Goal: Communication & Community: Participate in discussion

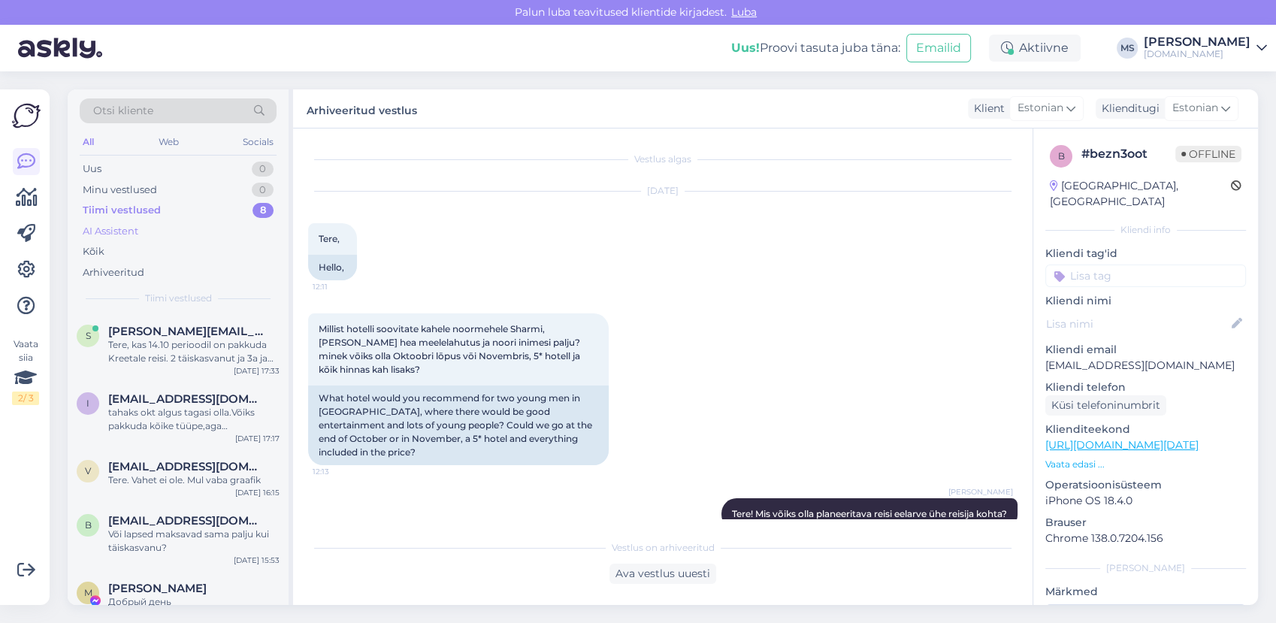
scroll to position [494, 0]
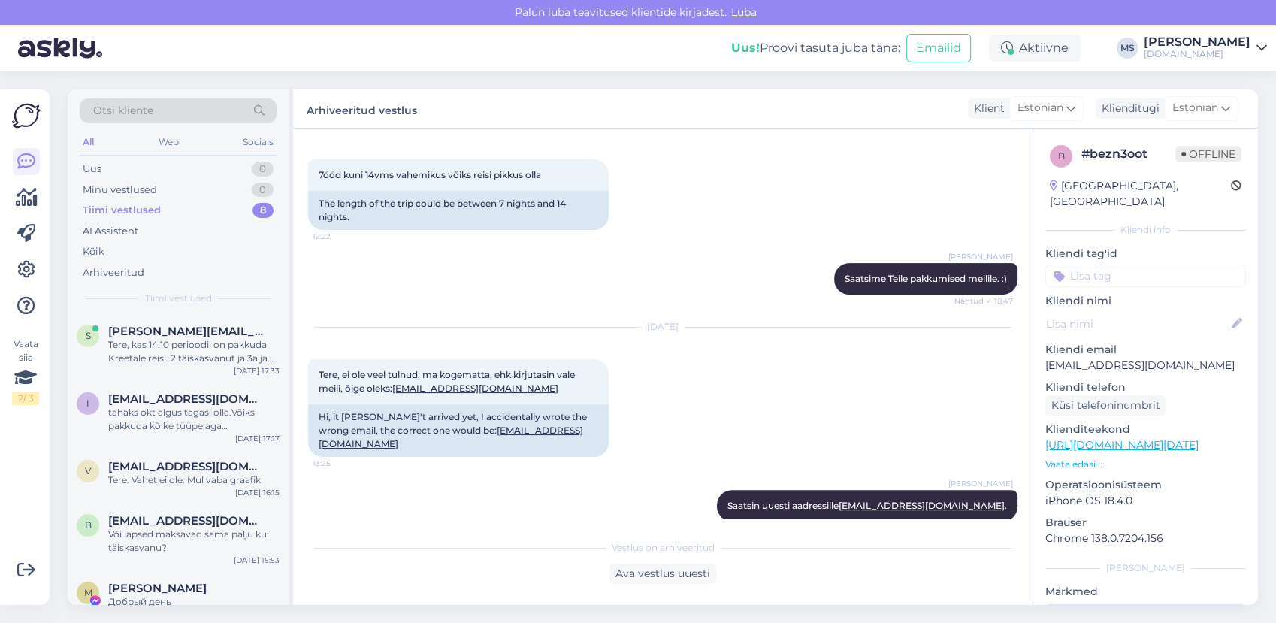
click at [150, 213] on div "Tiimi vestlused" at bounding box center [122, 210] width 78 height 15
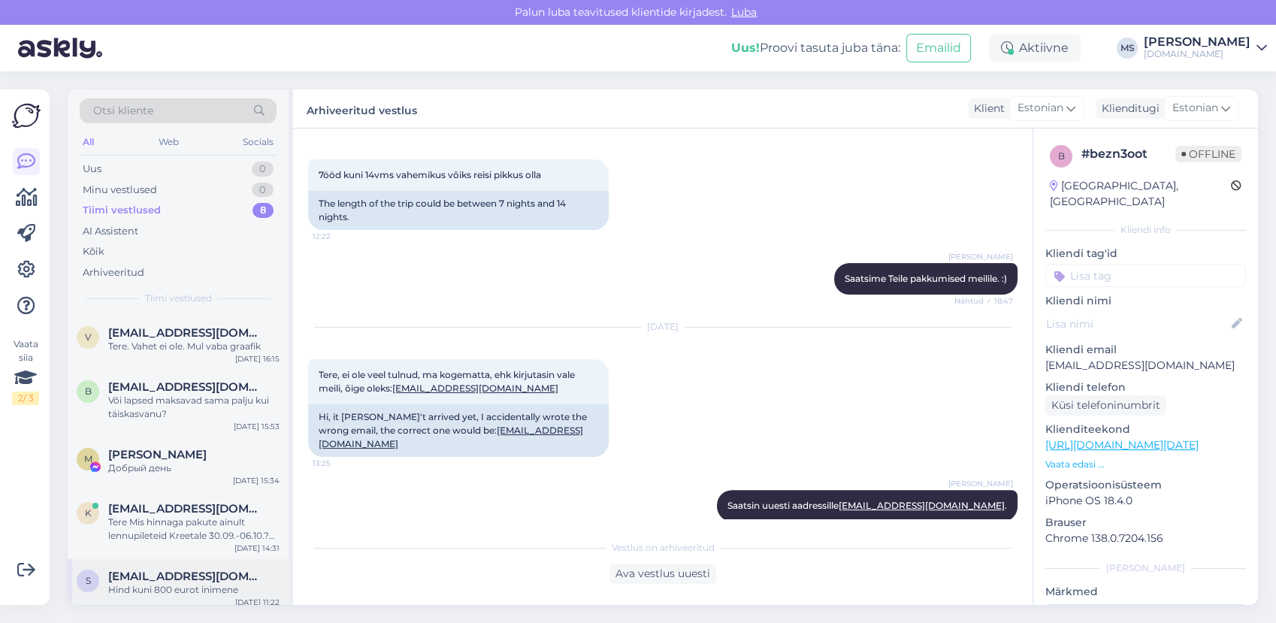
scroll to position [209, 0]
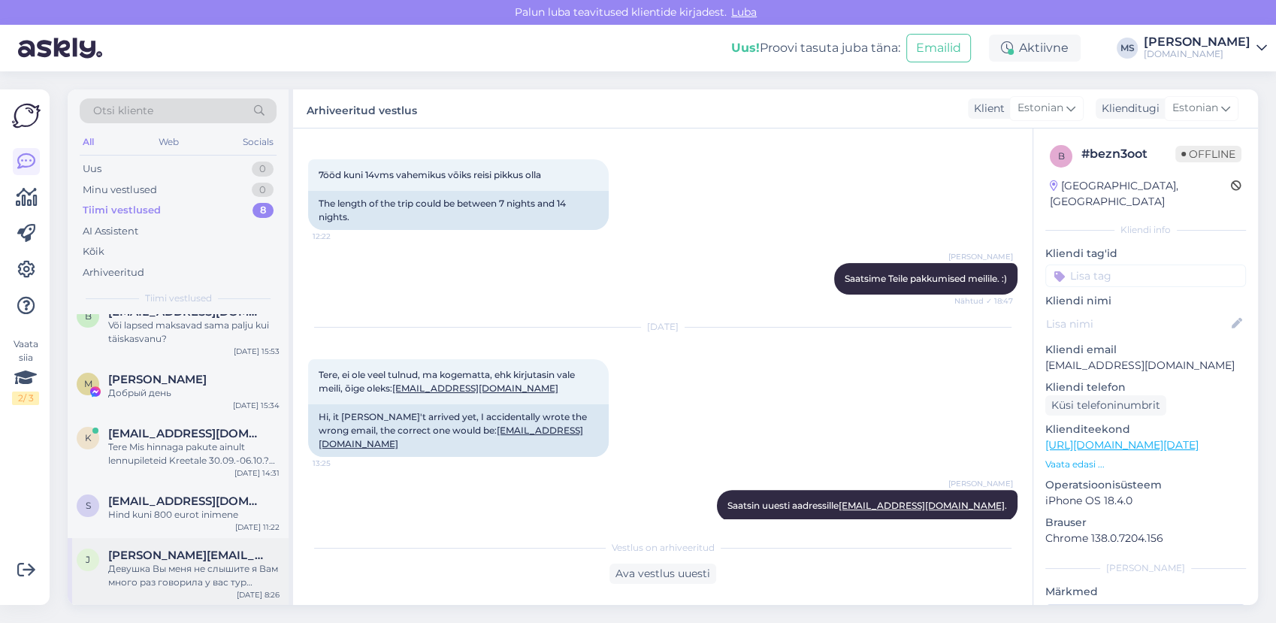
click at [204, 557] on span "[PERSON_NAME][EMAIL_ADDRESS][DOMAIN_NAME]" at bounding box center [186, 556] width 156 height 14
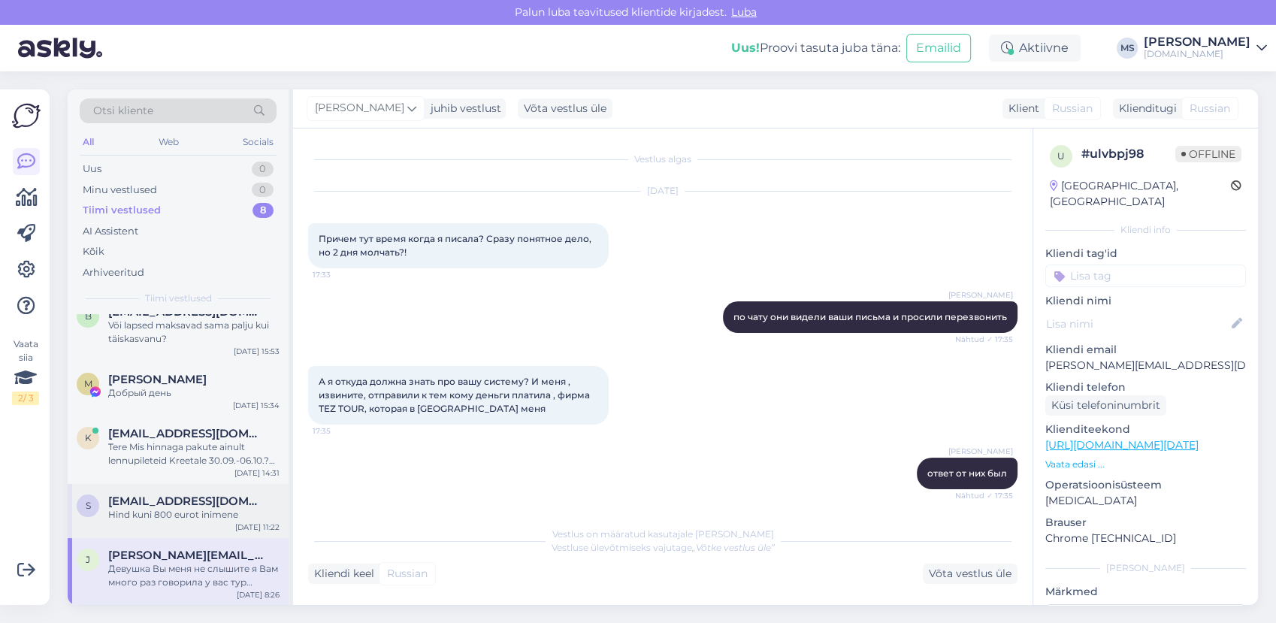
scroll to position [9226, 0]
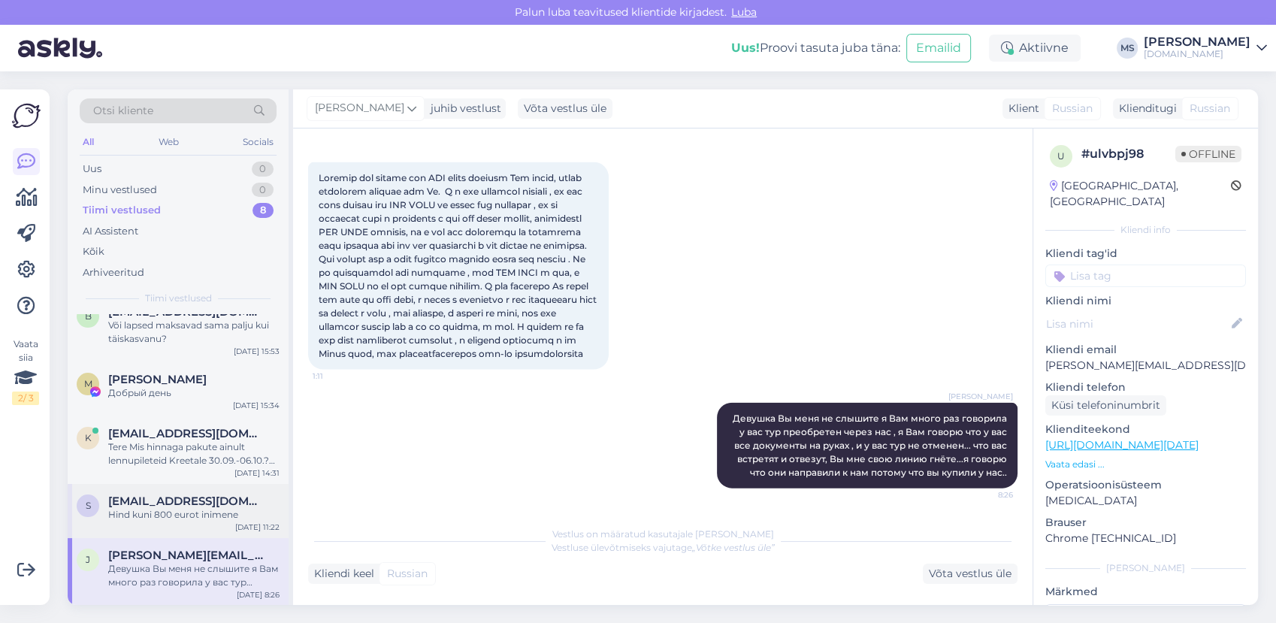
click at [181, 514] on div "Hind kuni 800 eurot inimene" at bounding box center [193, 515] width 171 height 14
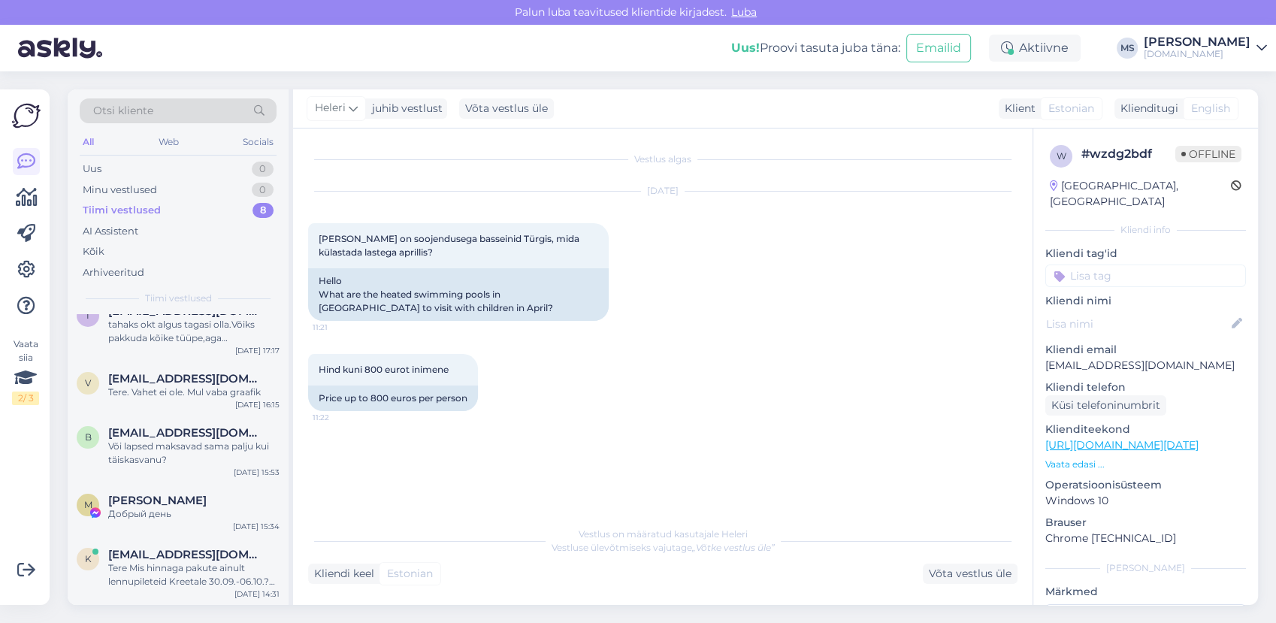
scroll to position [209, 0]
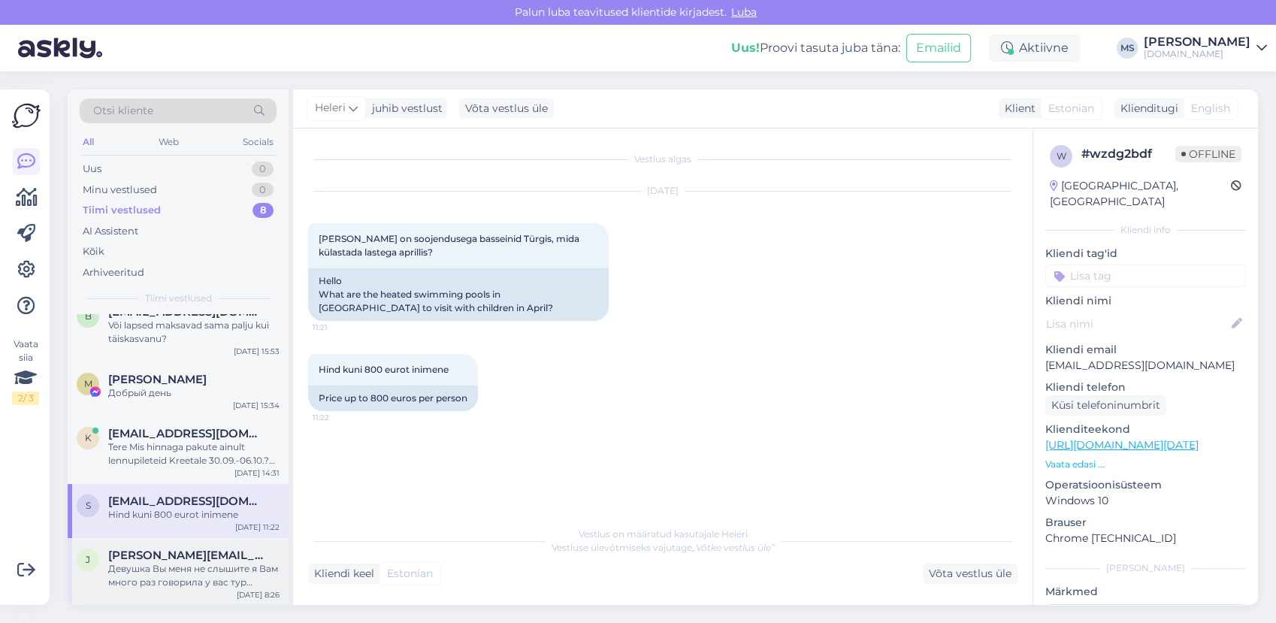
click at [184, 571] on div "Девушка Вы меня не слышите я Вам много раз говорила у вас тур преобретен через …" at bounding box center [193, 575] width 171 height 27
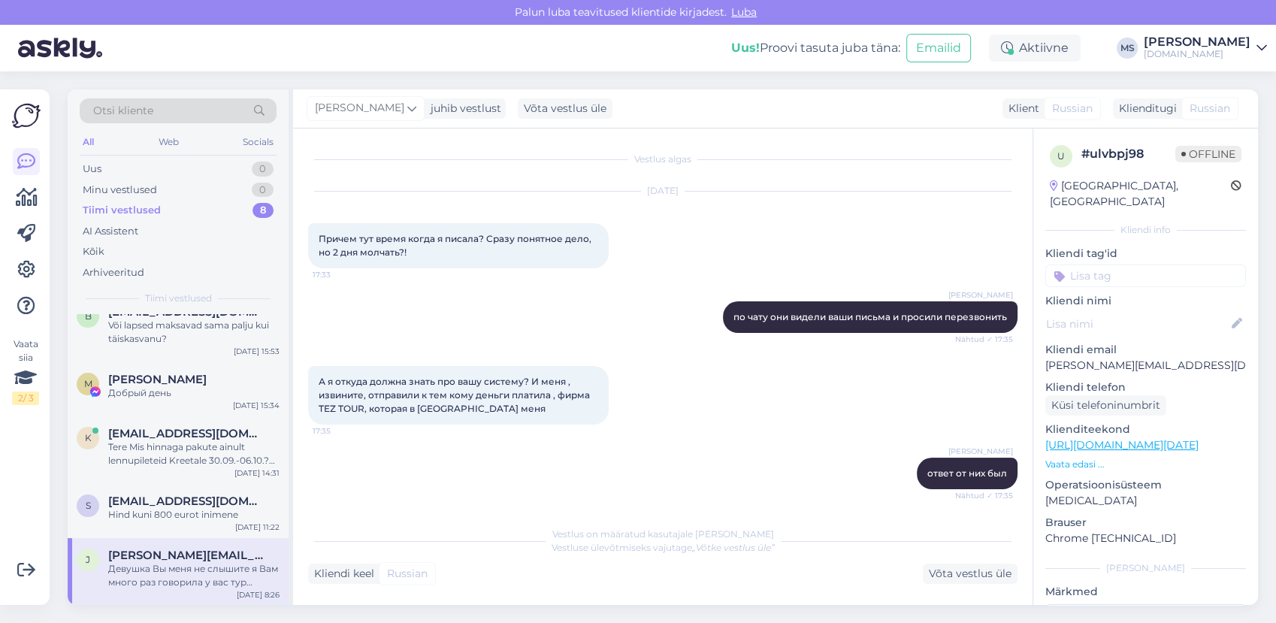
scroll to position [9226, 0]
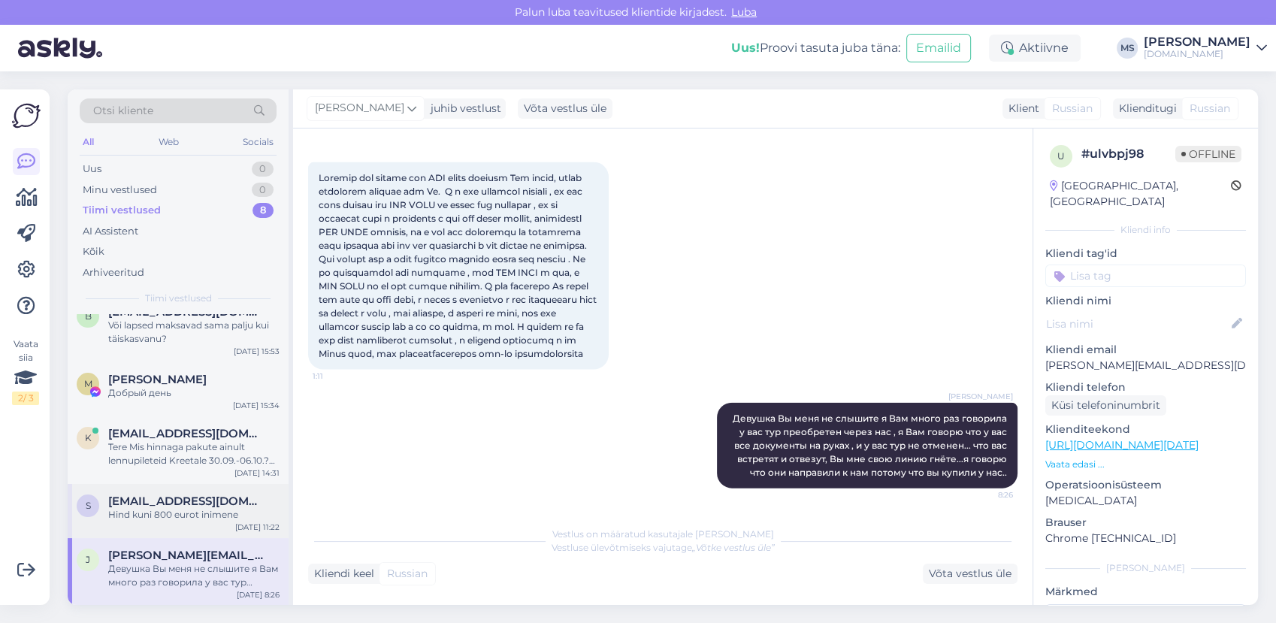
click at [153, 505] on span "[EMAIL_ADDRESS][DOMAIN_NAME]" at bounding box center [186, 502] width 156 height 14
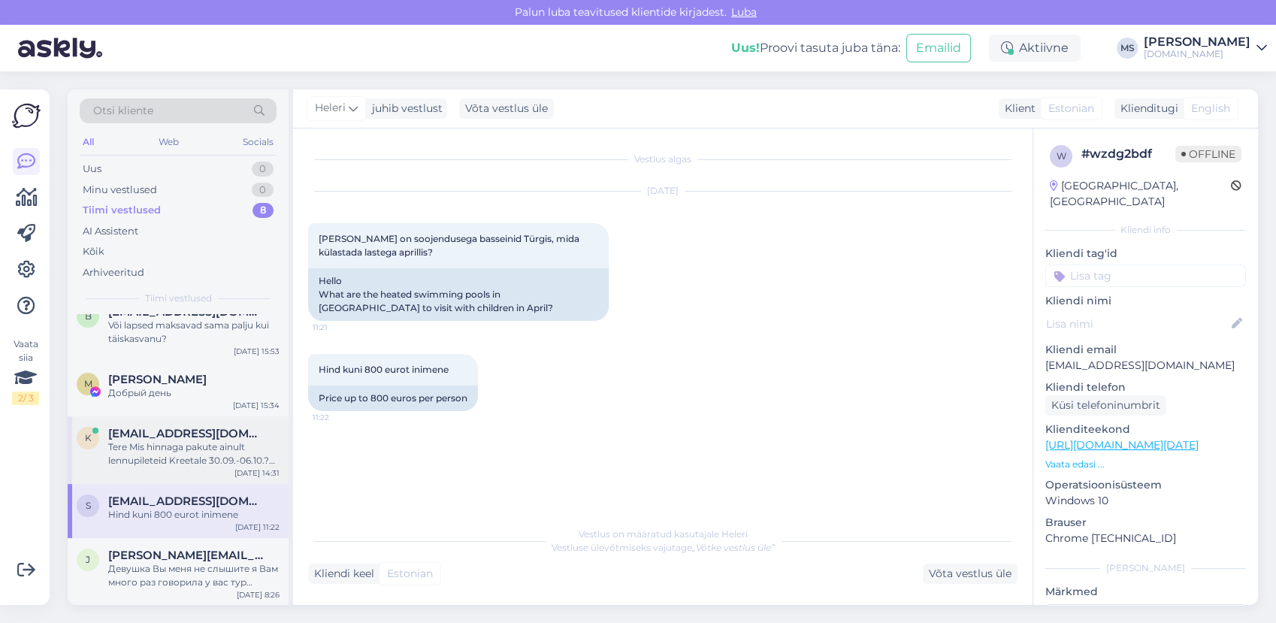
click at [153, 470] on div "k [EMAIL_ADDRESS][DOMAIN_NAME] Tere Mis hinnaga pakute ainult lennupileteid Kre…" at bounding box center [178, 450] width 221 height 68
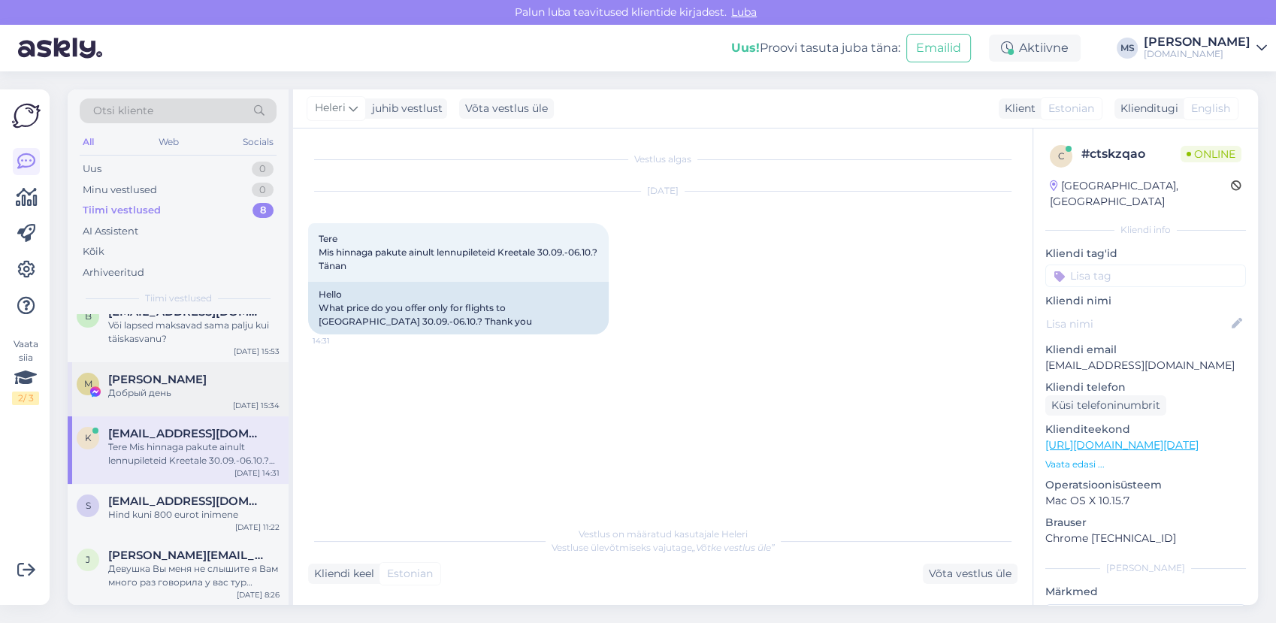
click at [144, 400] on div "M [PERSON_NAME] Добрый день [DATE] 15:34" at bounding box center [178, 389] width 221 height 54
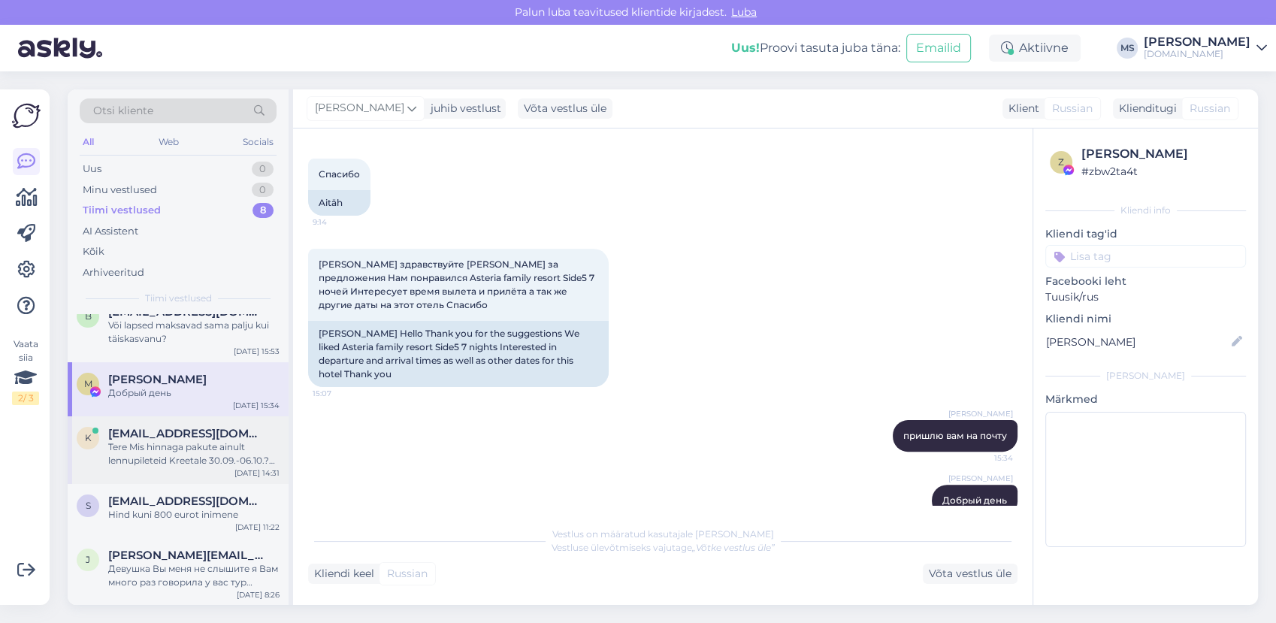
scroll to position [126, 0]
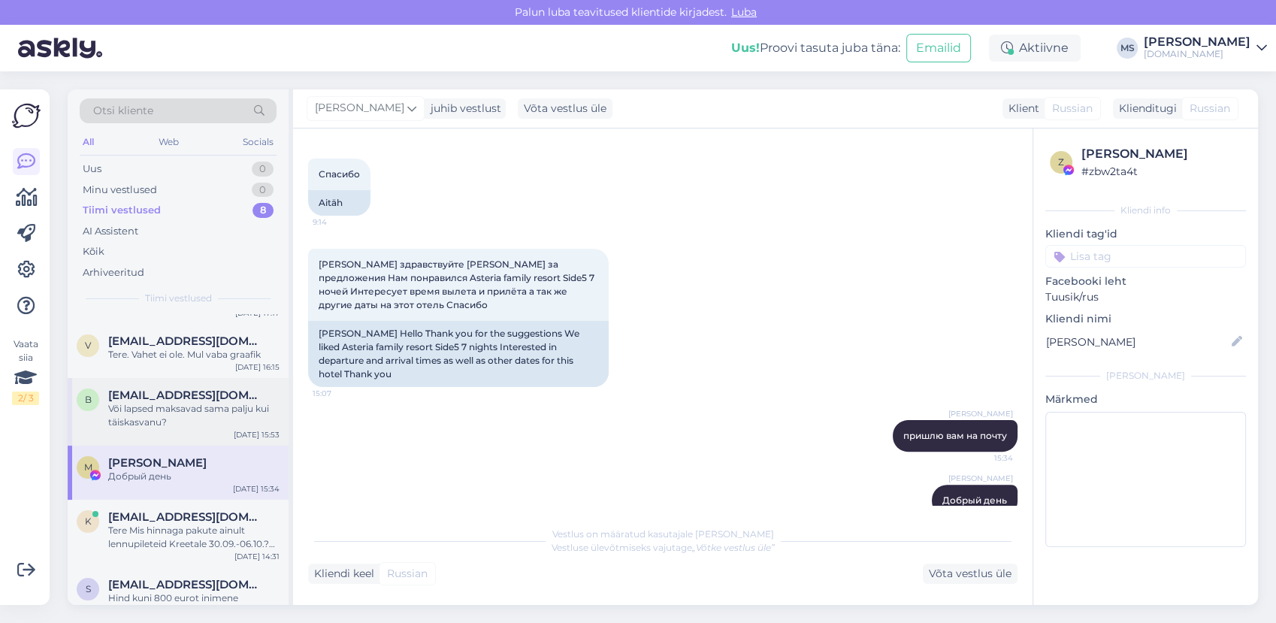
click at [160, 437] on div "b [EMAIL_ADDRESS][DOMAIN_NAME] Või lapsed maksavad sama palju kui täiskasvanu? …" at bounding box center [178, 412] width 221 height 68
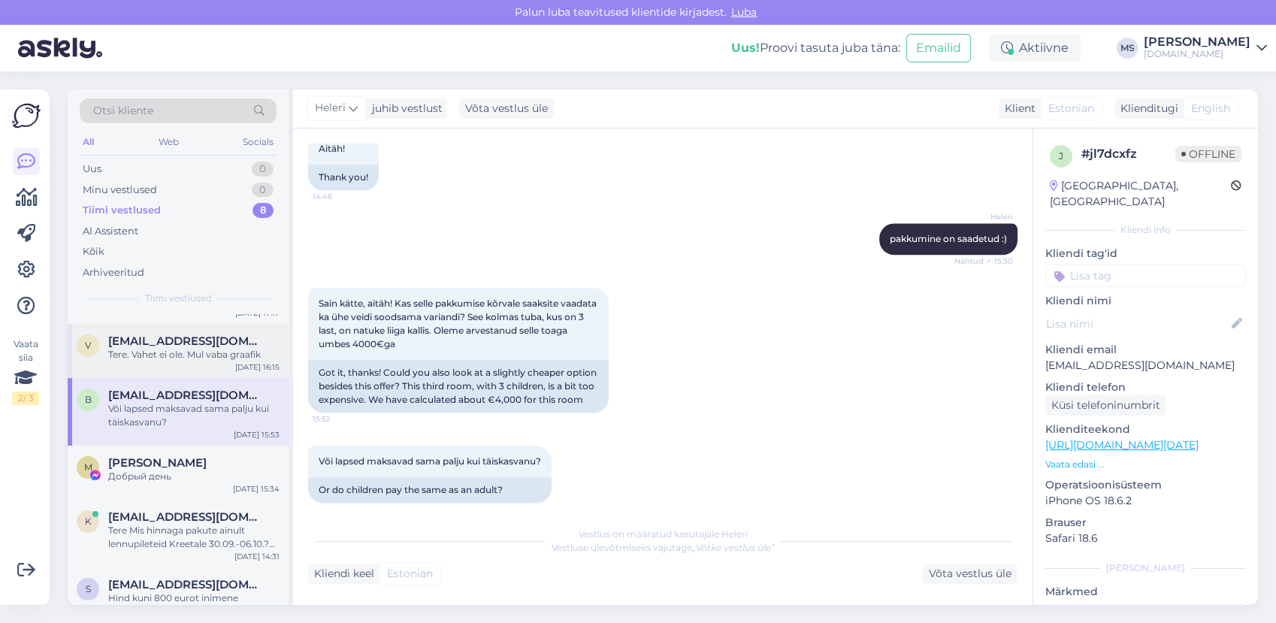
click at [135, 340] on span "[EMAIL_ADDRESS][DOMAIN_NAME]" at bounding box center [186, 341] width 156 height 14
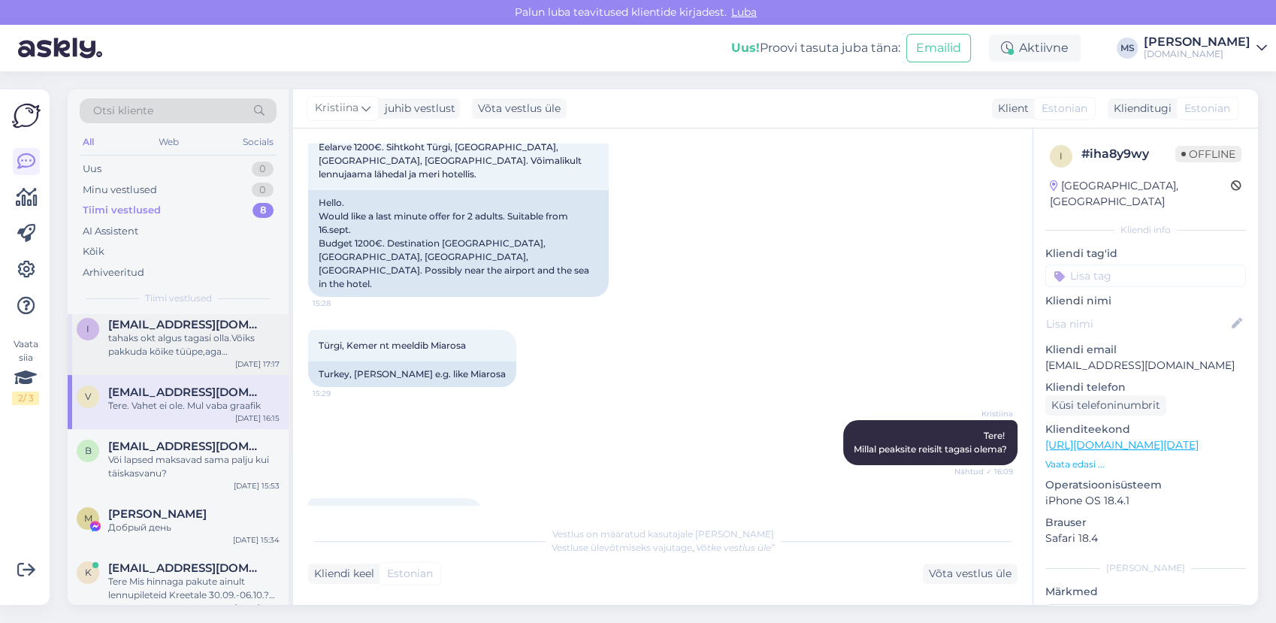
scroll to position [0, 0]
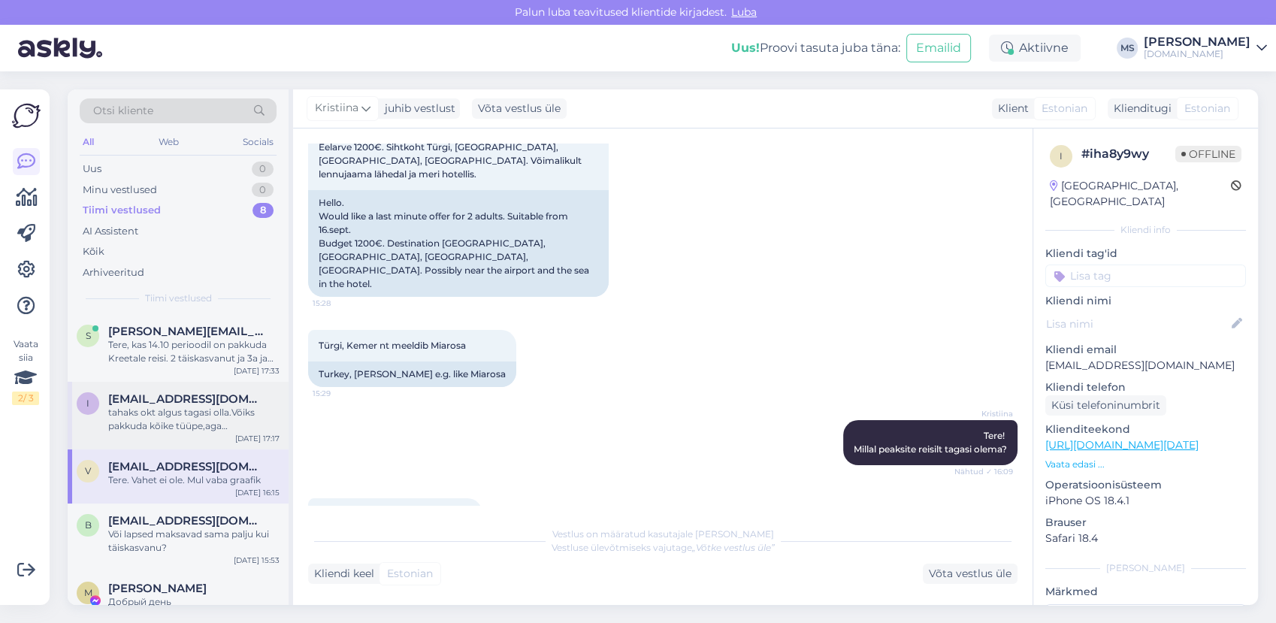
click at [170, 424] on div "tahaks okt algus tagasi olla.Võiks pakkuda kõike tüüpe,aga hommikusöök võiks vä…" at bounding box center [193, 419] width 171 height 27
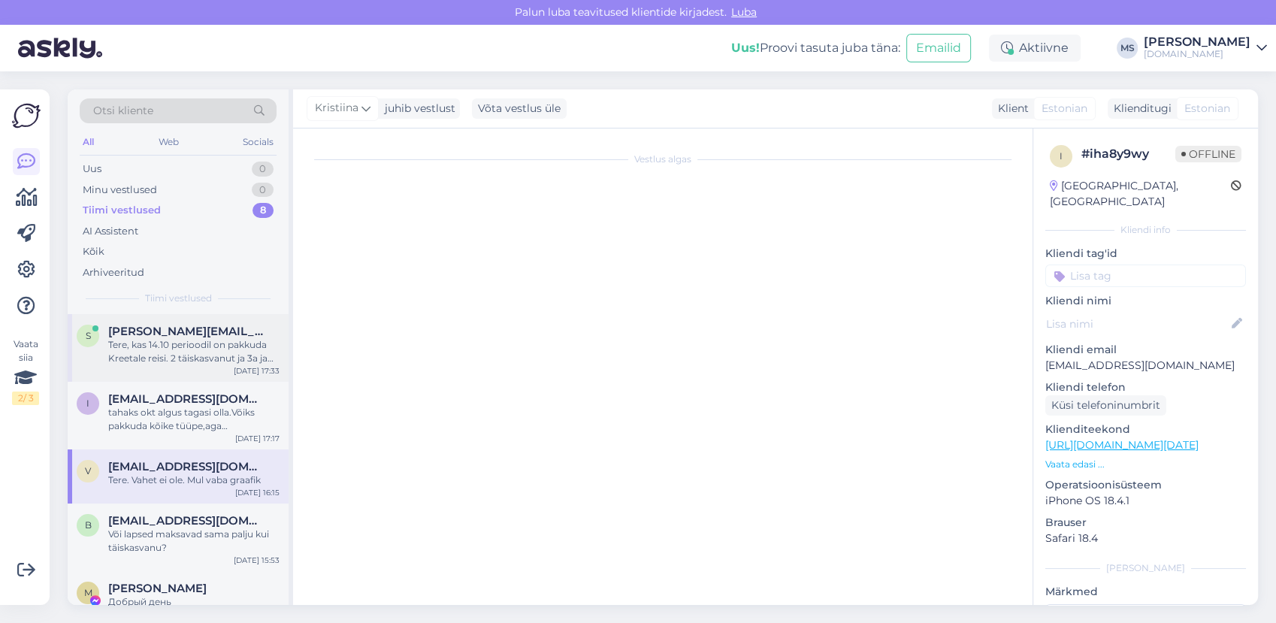
scroll to position [29, 0]
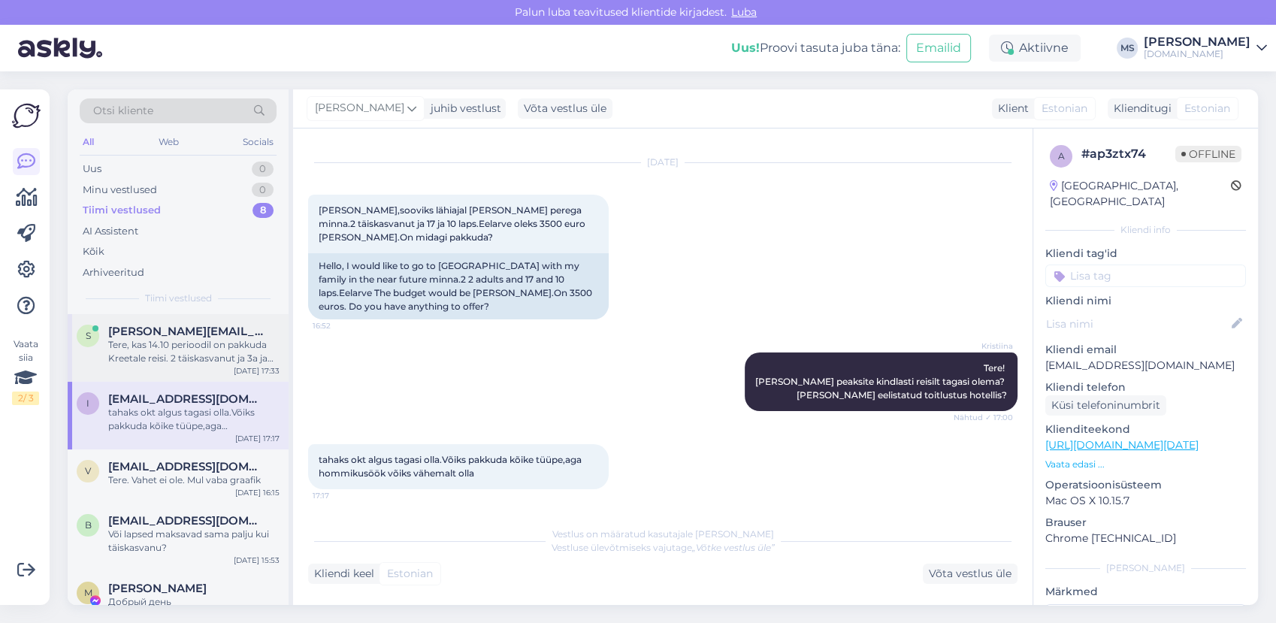
click at [165, 356] on div "Tere, kas 14.10 perioodil on pakkuda Kreetale reisi. 2 täiskasvanut ja 3a ja 8a…" at bounding box center [193, 351] width 171 height 27
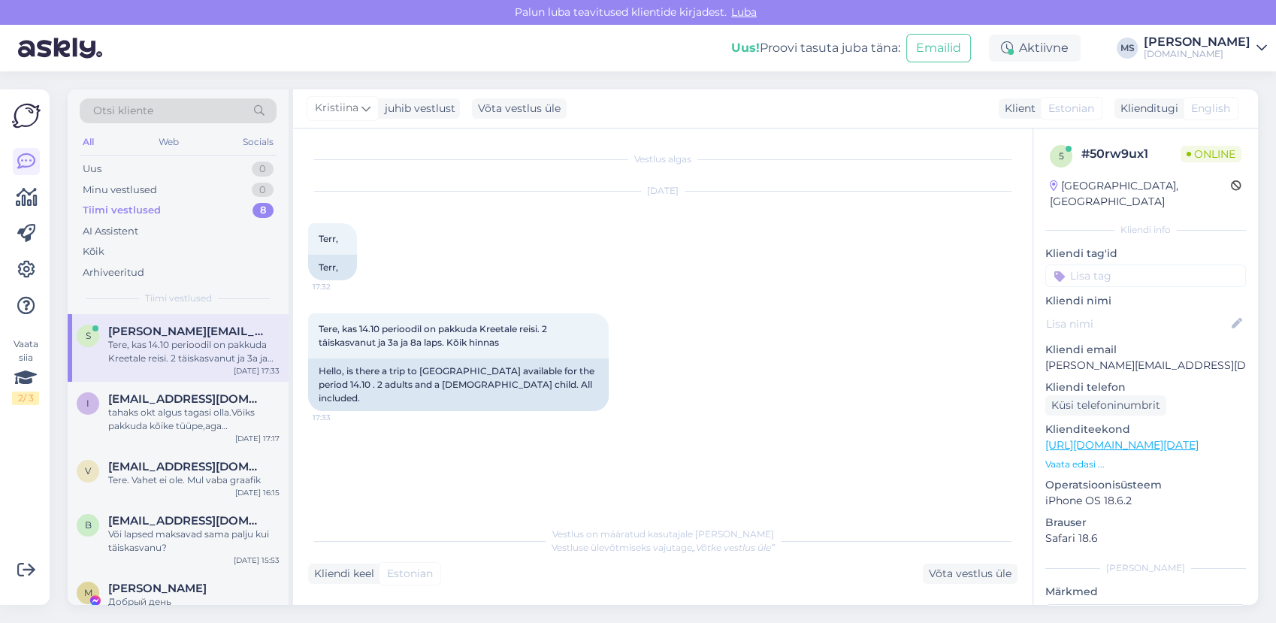
scroll to position [0, 0]
